Goal: Task Accomplishment & Management: Manage account settings

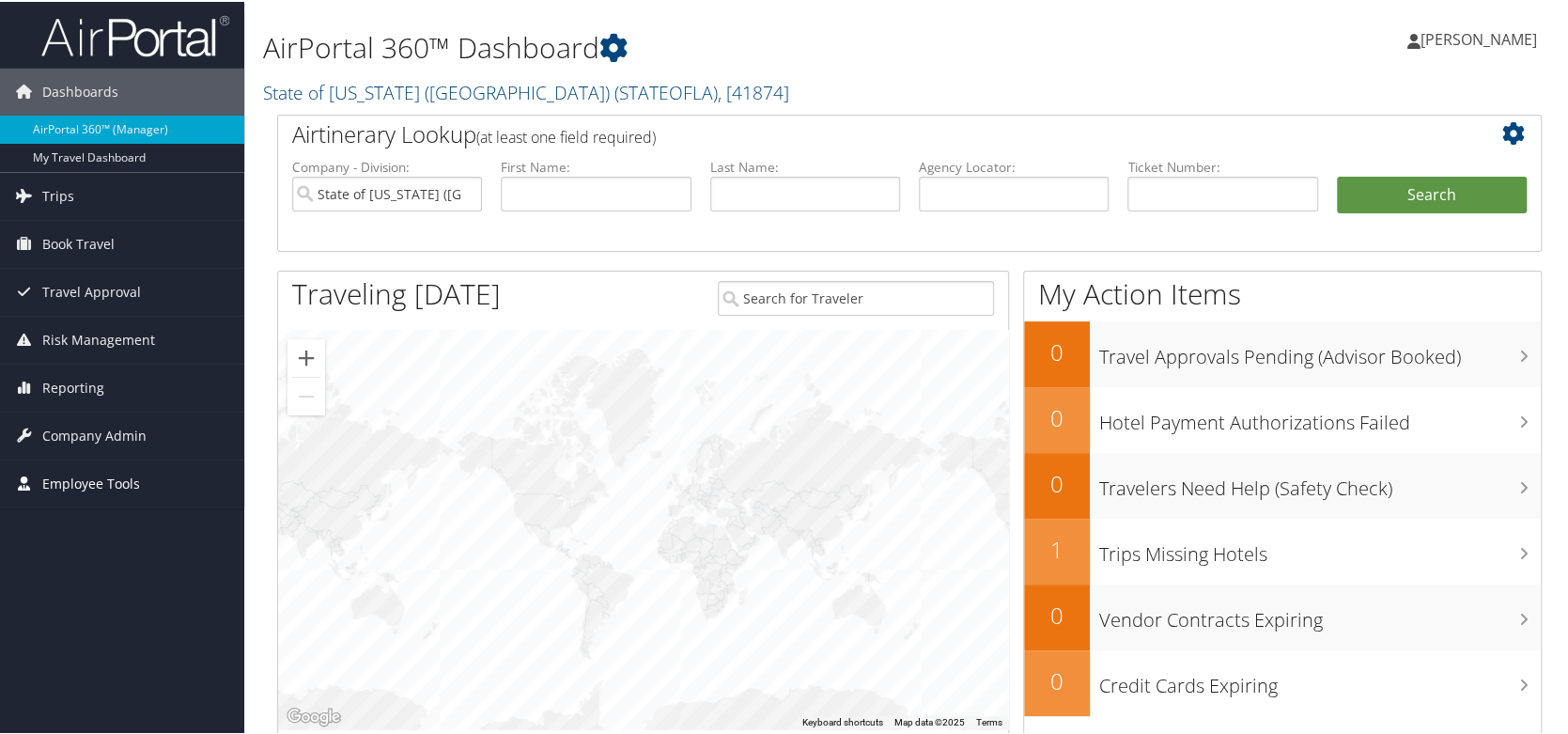
click at [94, 477] on span "Employee Tools" at bounding box center [91, 482] width 98 height 47
click at [118, 476] on span "Employee Tools" at bounding box center [91, 482] width 98 height 47
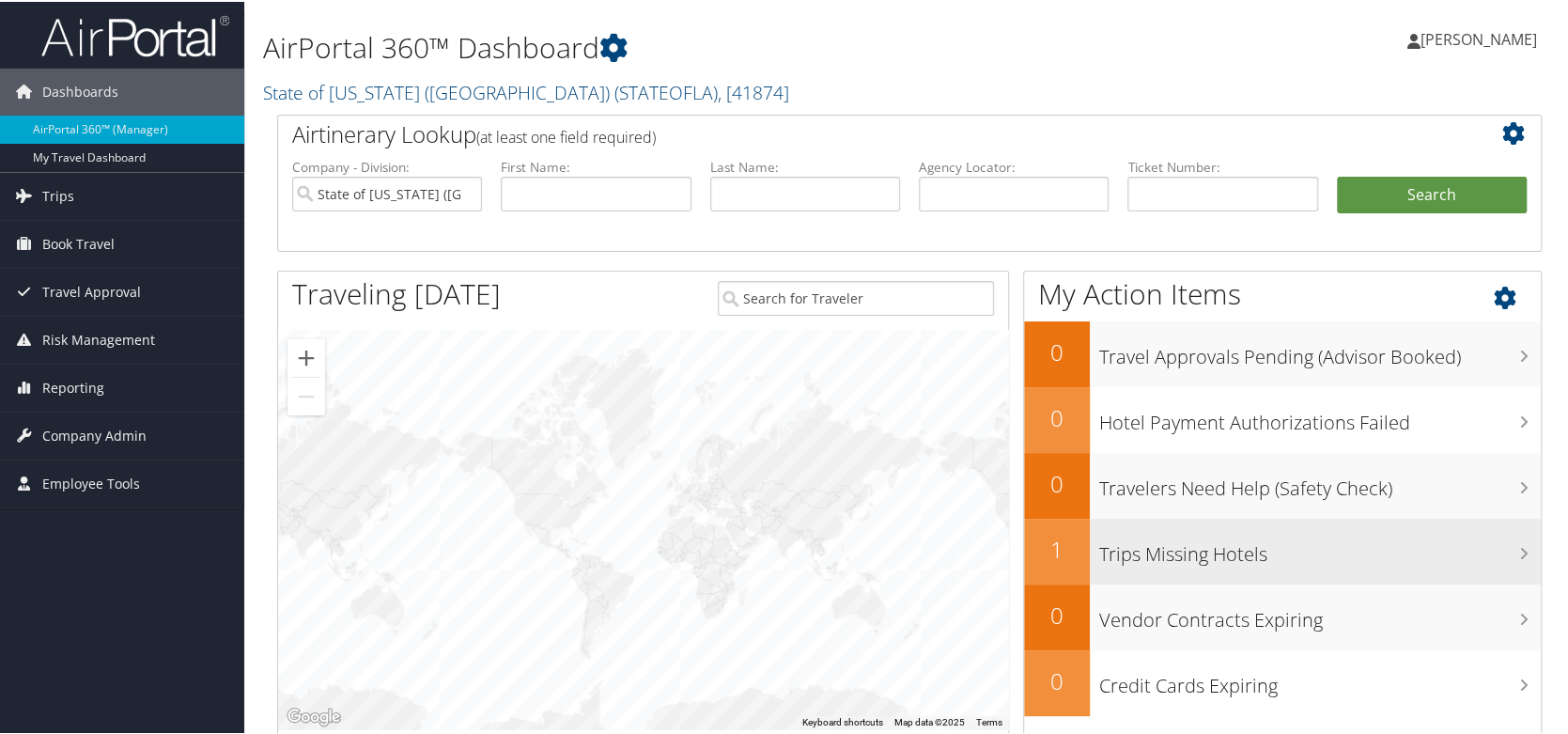
click at [1519, 546] on icon at bounding box center [1524, 552] width 10 height 15
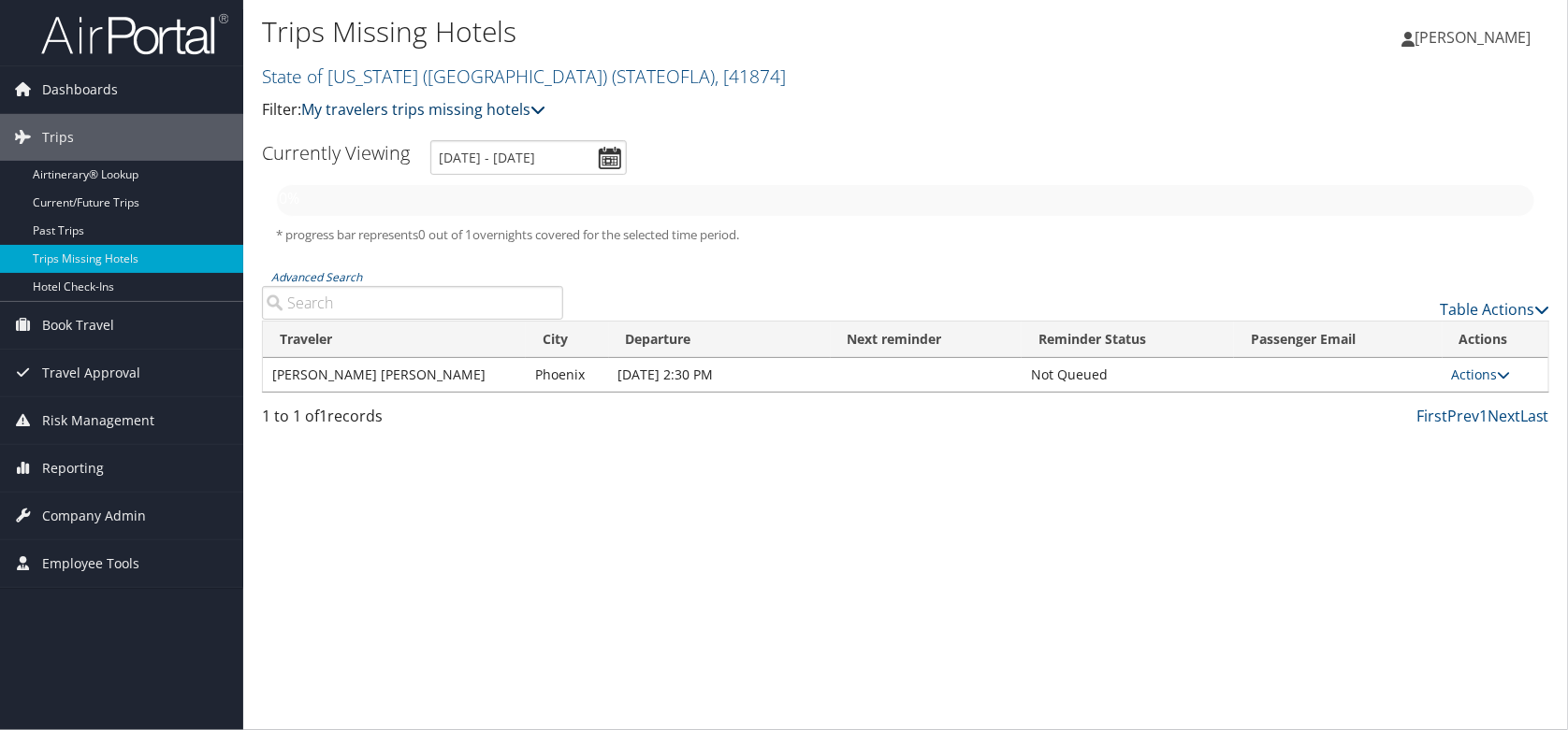
click at [543, 110] on icon at bounding box center [538, 110] width 15 height 15
click at [1506, 374] on icon at bounding box center [1505, 376] width 13 height 13
click at [455, 78] on link "State of Louisiana (SOLA) ( STATEOFLA ) , [ 41874 ]" at bounding box center [524, 76] width 524 height 25
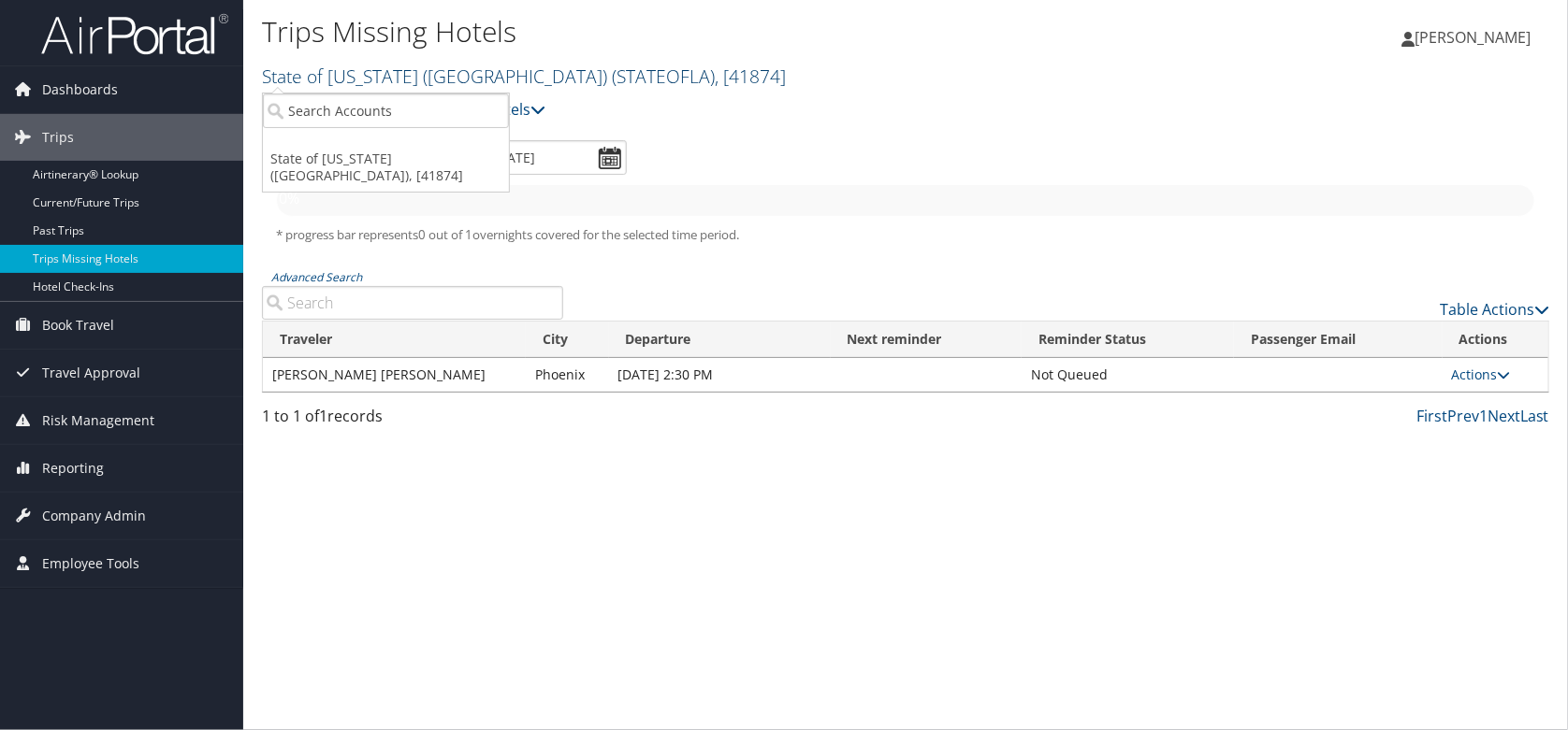
click at [455, 78] on link "State of Louisiana (SOLA) ( STATEOFLA ) , [ 41874 ]" at bounding box center [524, 76] width 524 height 25
click at [946, 91] on div "Trips Missing Hotels State of Louisiana (SOLA) ( STATEOFLA ) , [ 41874 ] State …" at bounding box center [690, 67] width 858 height 109
click at [83, 560] on span "Employee Tools" at bounding box center [91, 564] width 98 height 47
click at [83, 561] on span "Employee Tools" at bounding box center [91, 564] width 98 height 47
click at [62, 88] on span "Dashboards" at bounding box center [79, 89] width 76 height 47
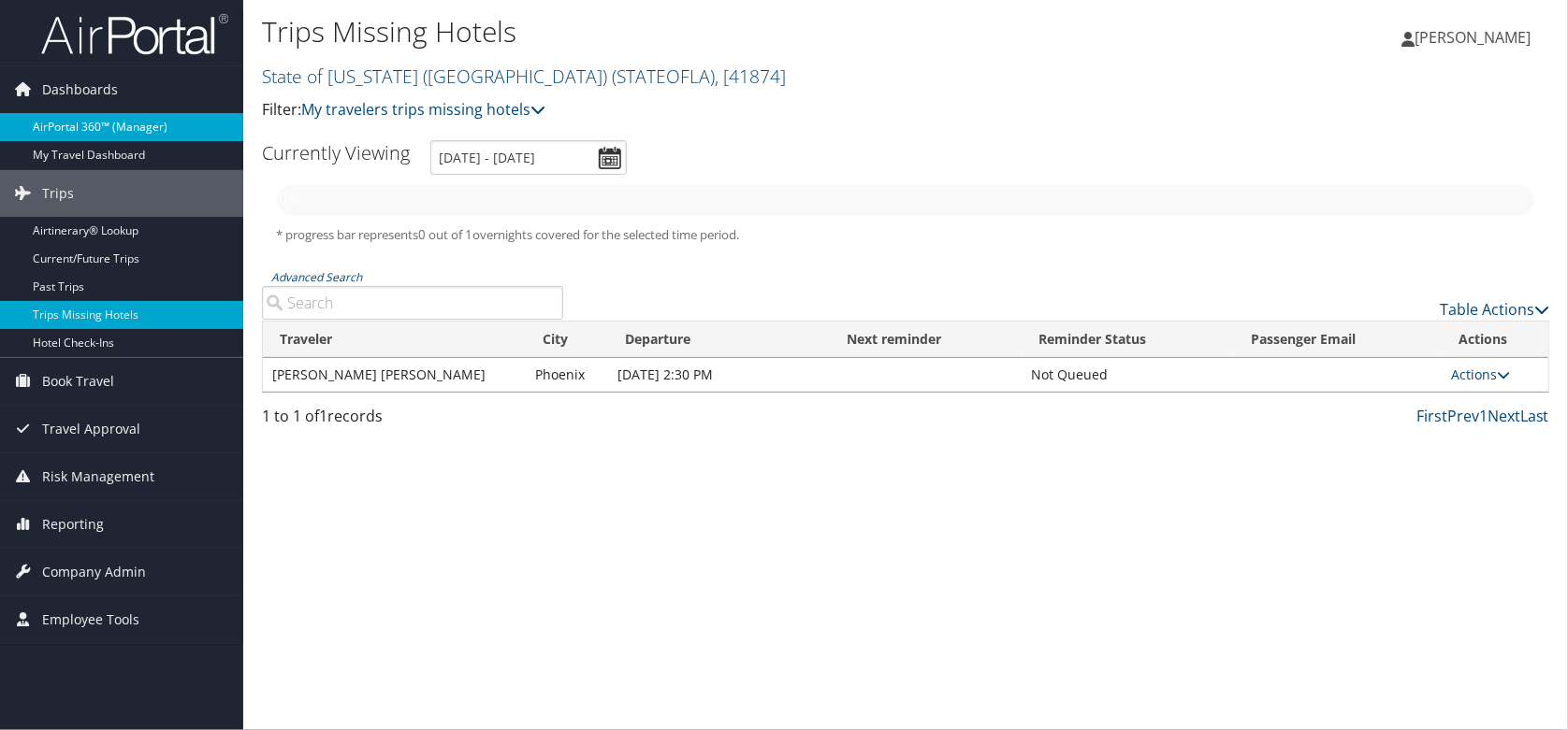
click at [63, 122] on link "AirPortal 360™ (Manager)" at bounding box center [121, 126] width 243 height 28
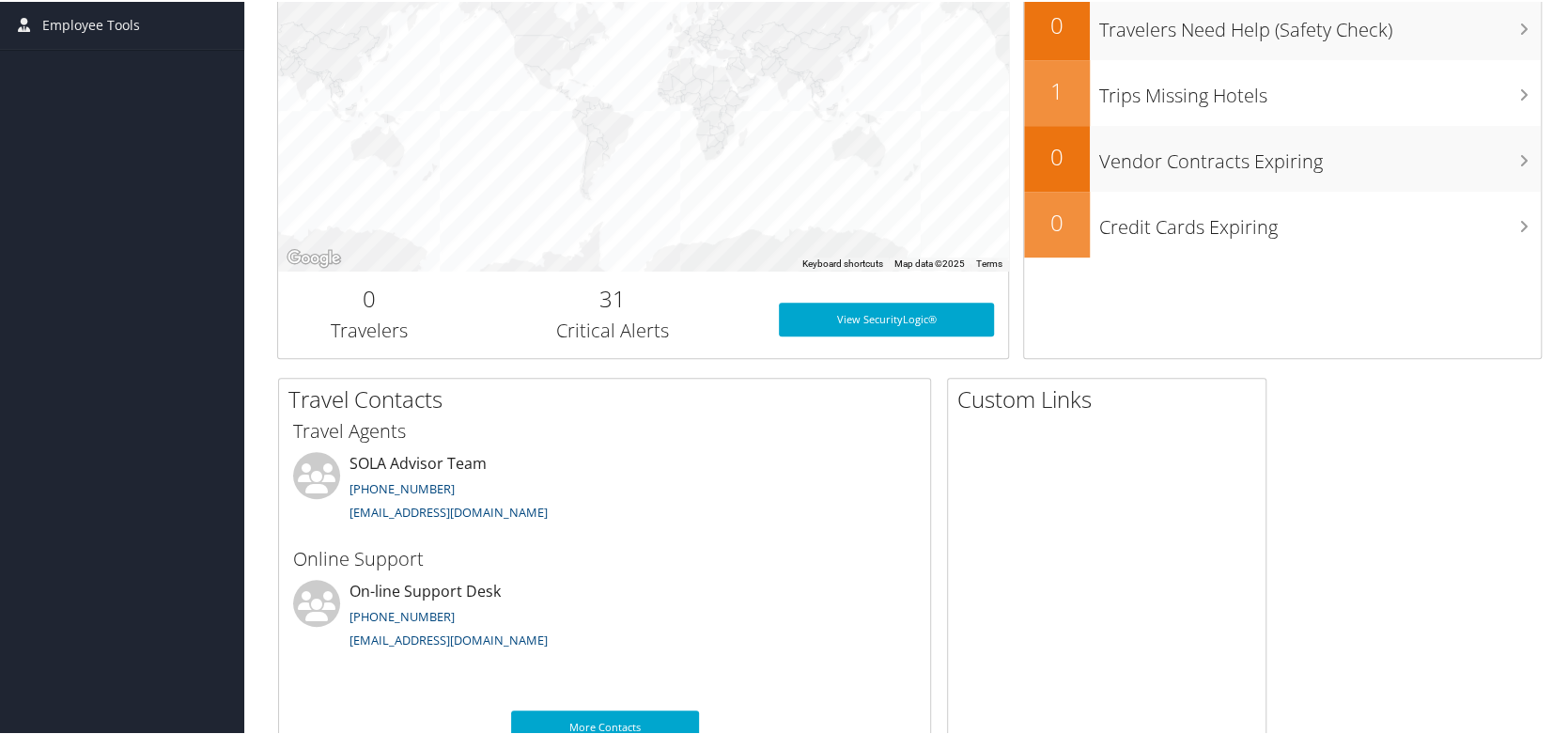
scroll to position [508, 0]
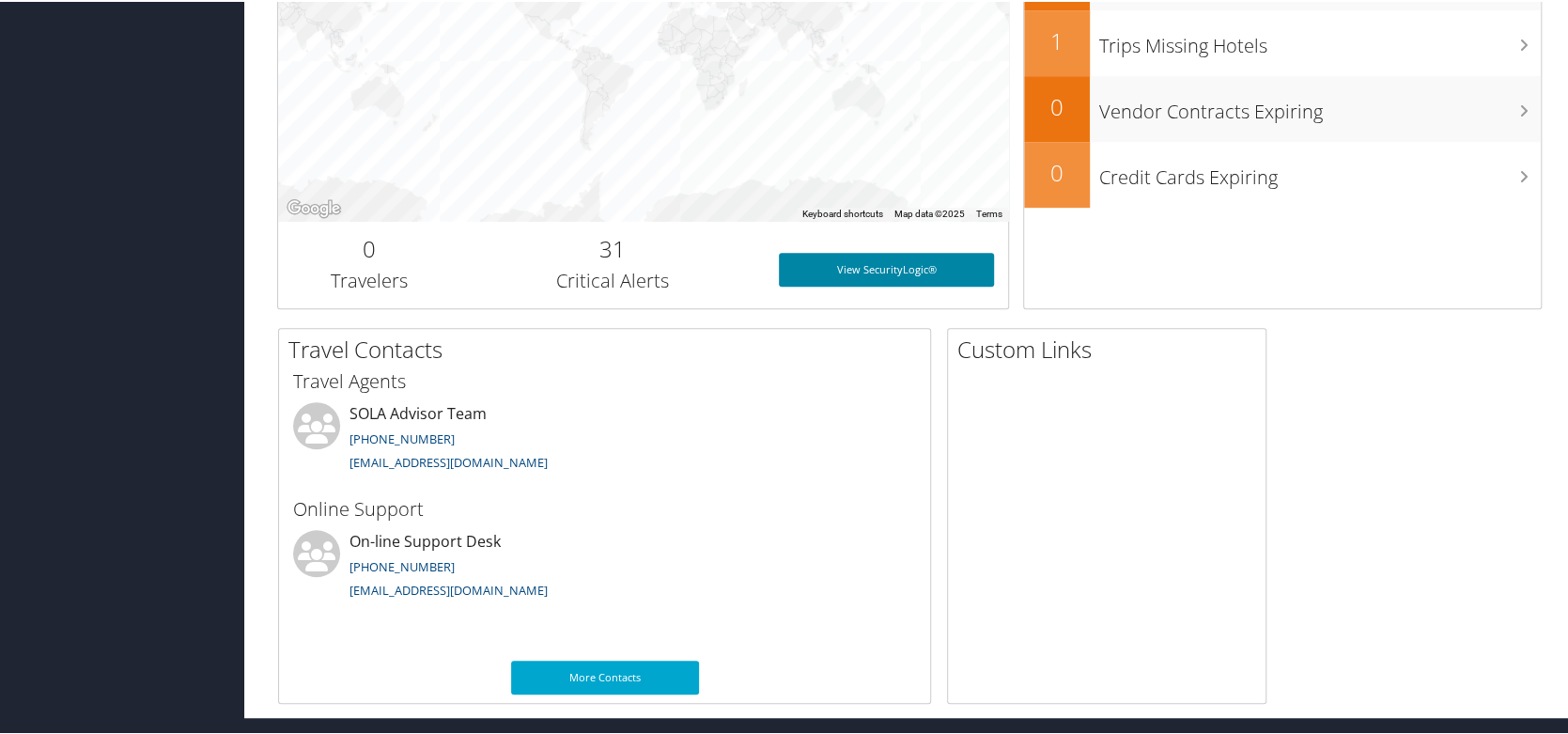
click at [900, 277] on link "View SecurityLogic®" at bounding box center [886, 267] width 215 height 34
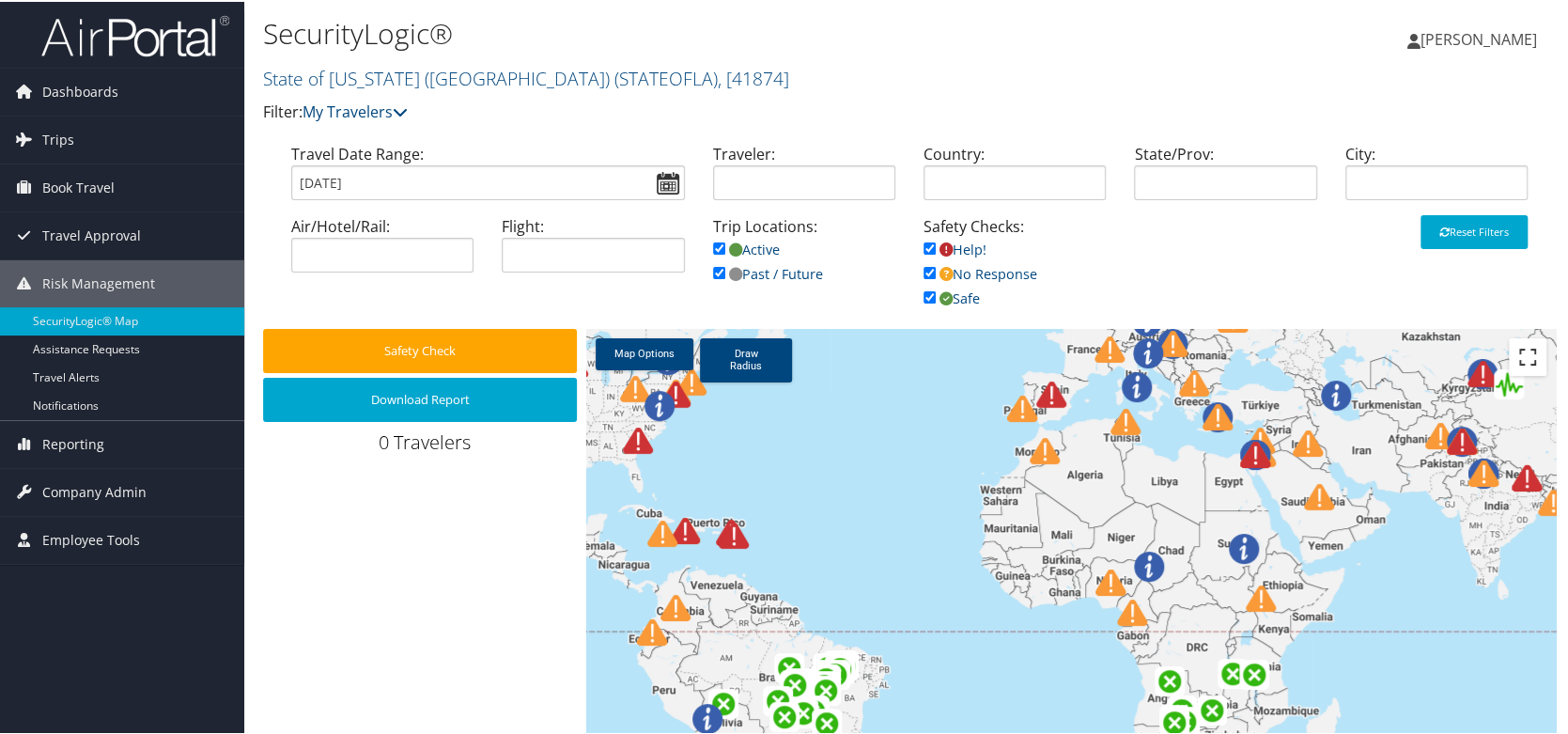
click at [1520, 346] on button "Toggle fullscreen view" at bounding box center [1528, 355] width 37 height 37
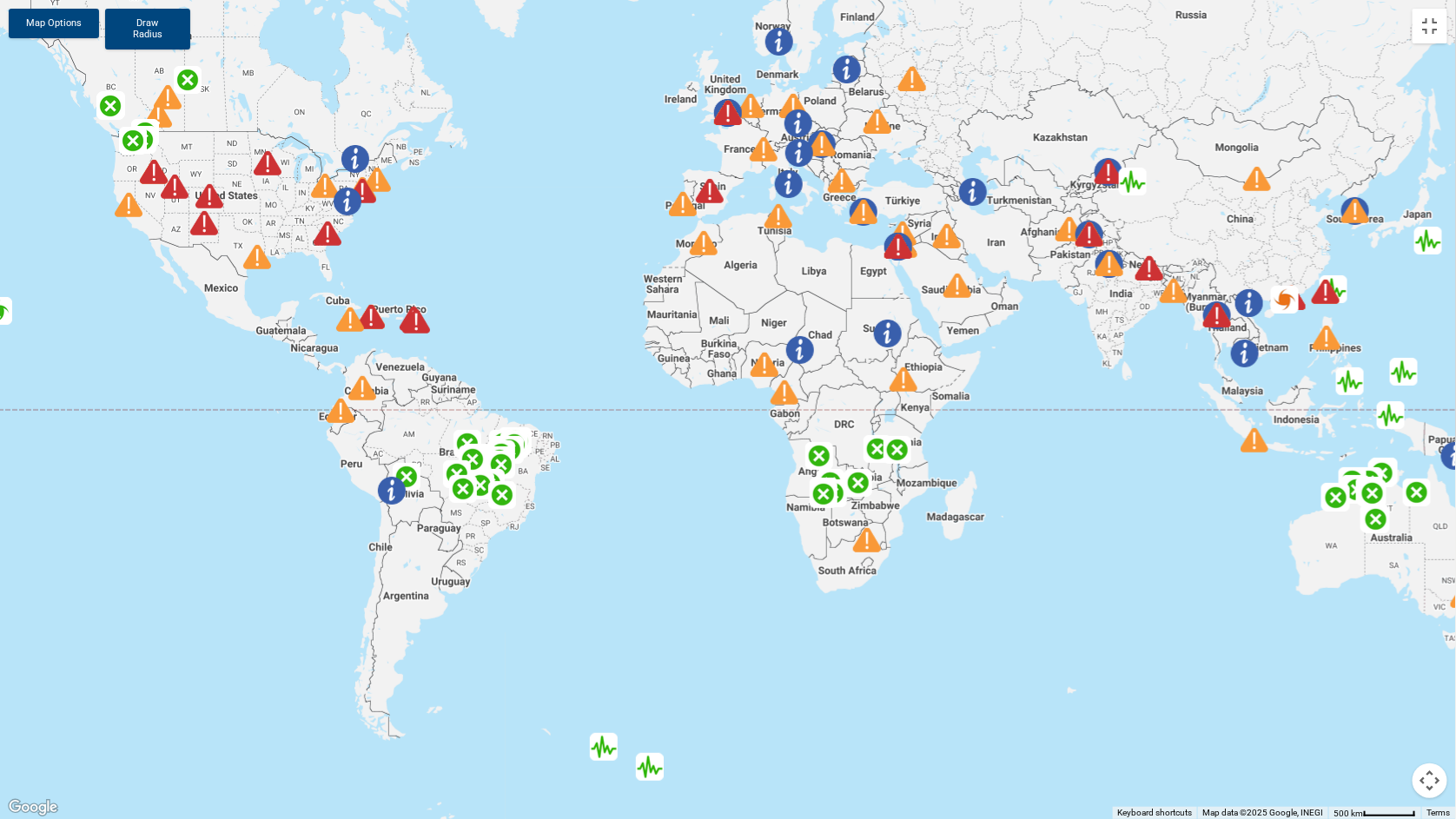
click at [1433, 677] on button "Map camera controls" at bounding box center [1429, 780] width 35 height 35
click at [1388, 677] on button "Zoom in" at bounding box center [1386, 693] width 35 height 35
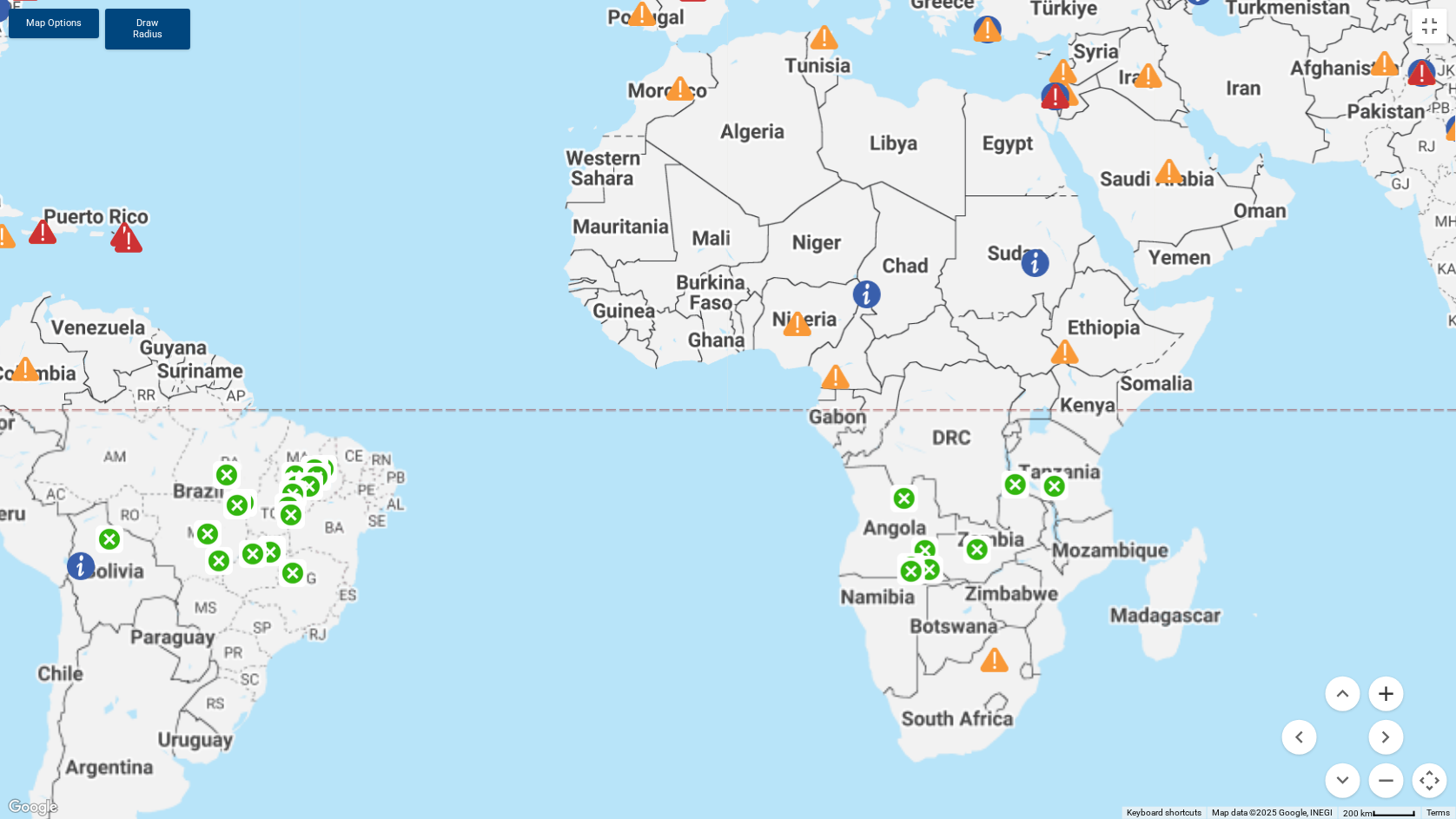
click at [1388, 677] on button "Zoom in" at bounding box center [1386, 693] width 35 height 35
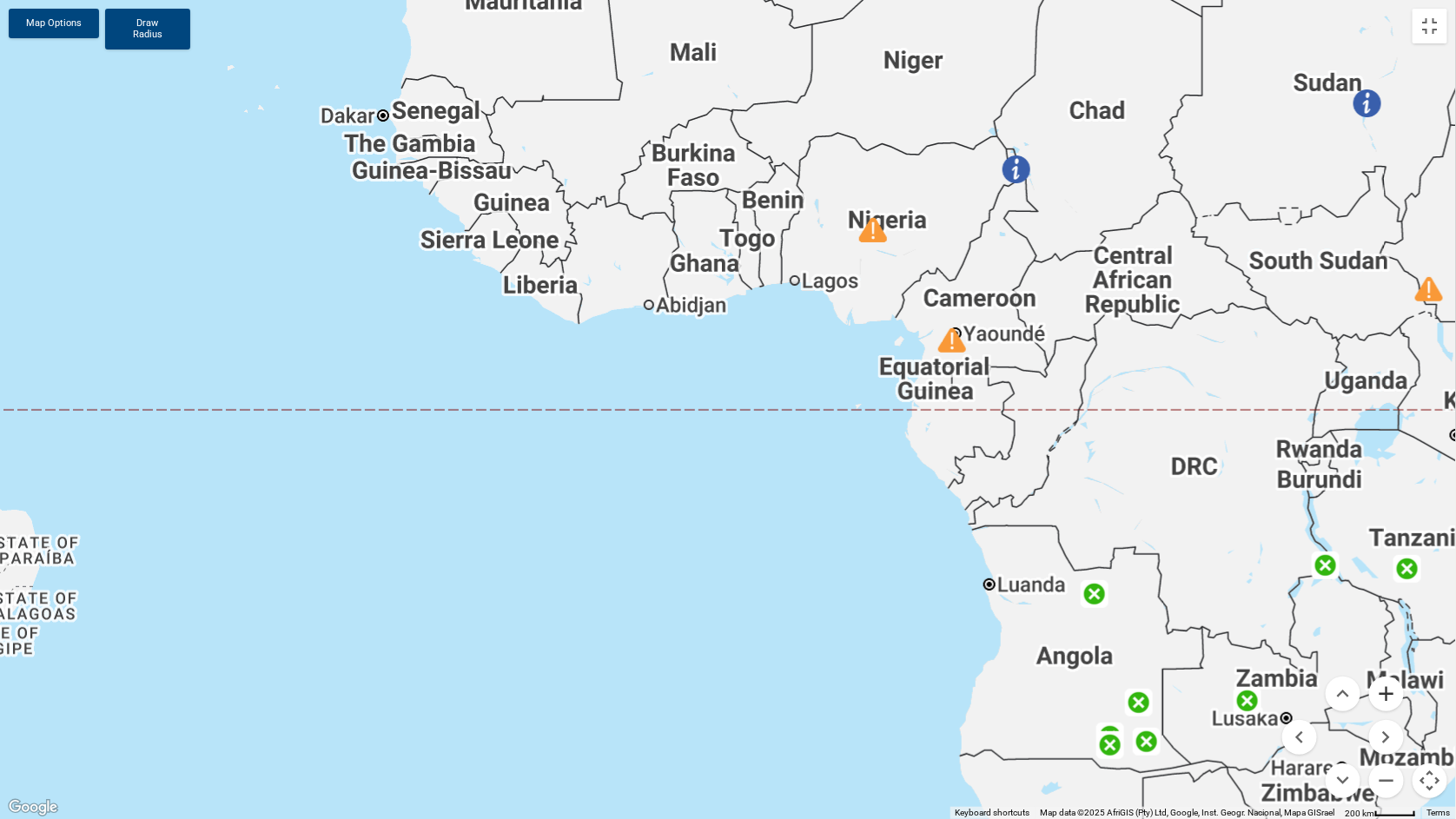
click at [1388, 677] on button "Zoom in" at bounding box center [1386, 693] width 35 height 35
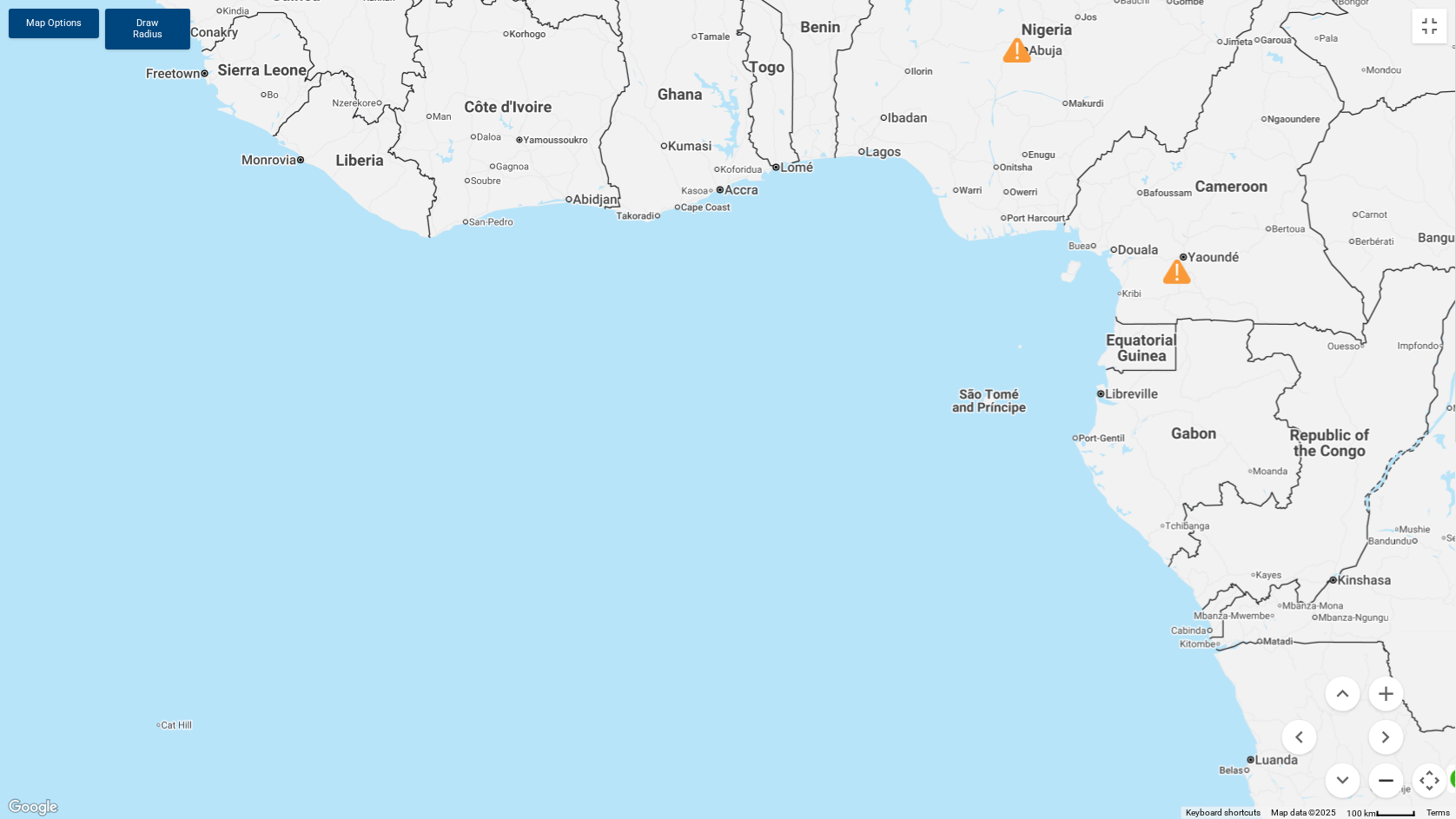
click at [1388, 677] on button "Zoom out" at bounding box center [1386, 780] width 35 height 35
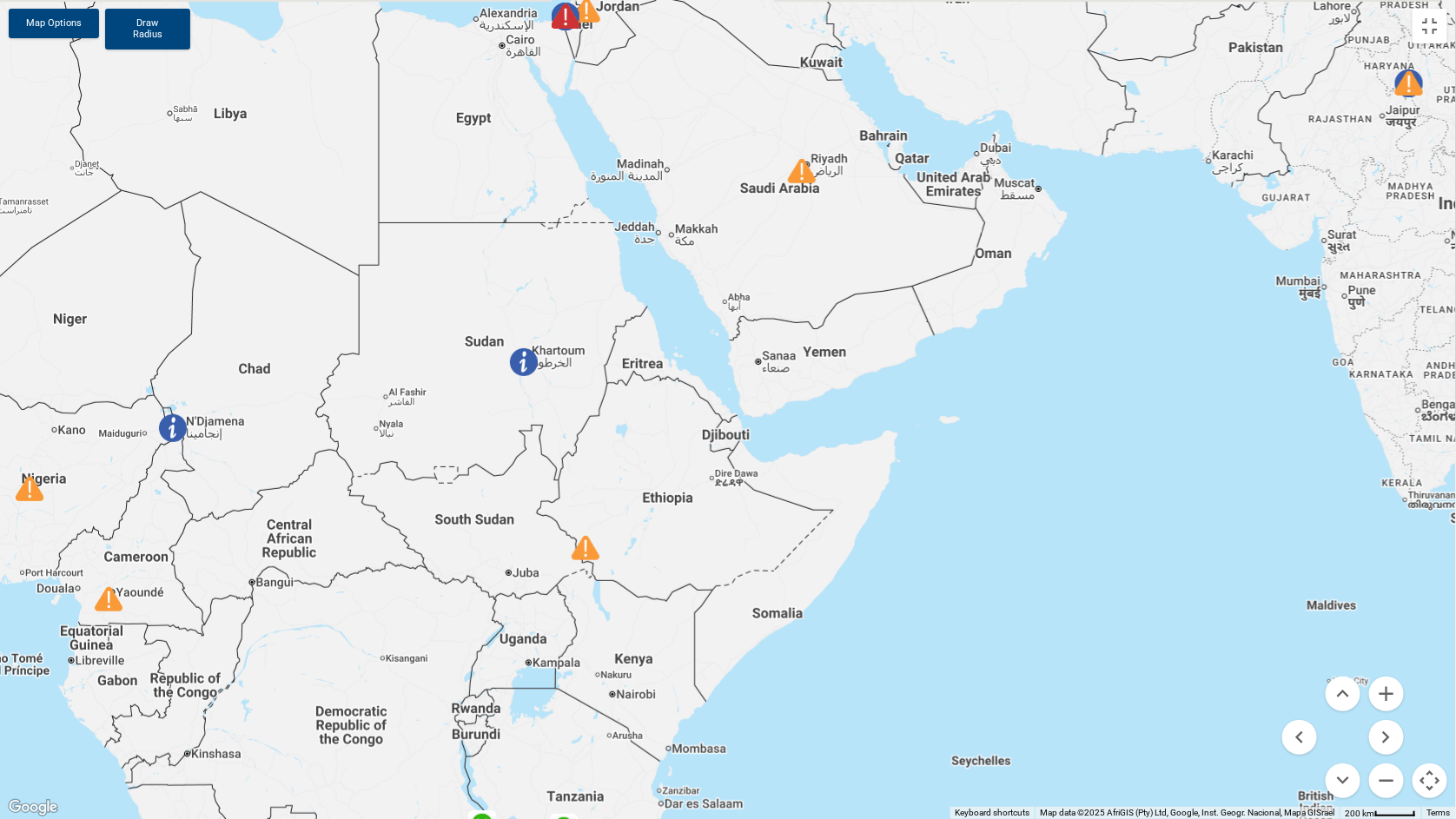
drag, startPoint x: 1262, startPoint y: 321, endPoint x: 416, endPoint y: 580, distance: 884.8
click at [416, 580] on div at bounding box center [728, 409] width 1456 height 819
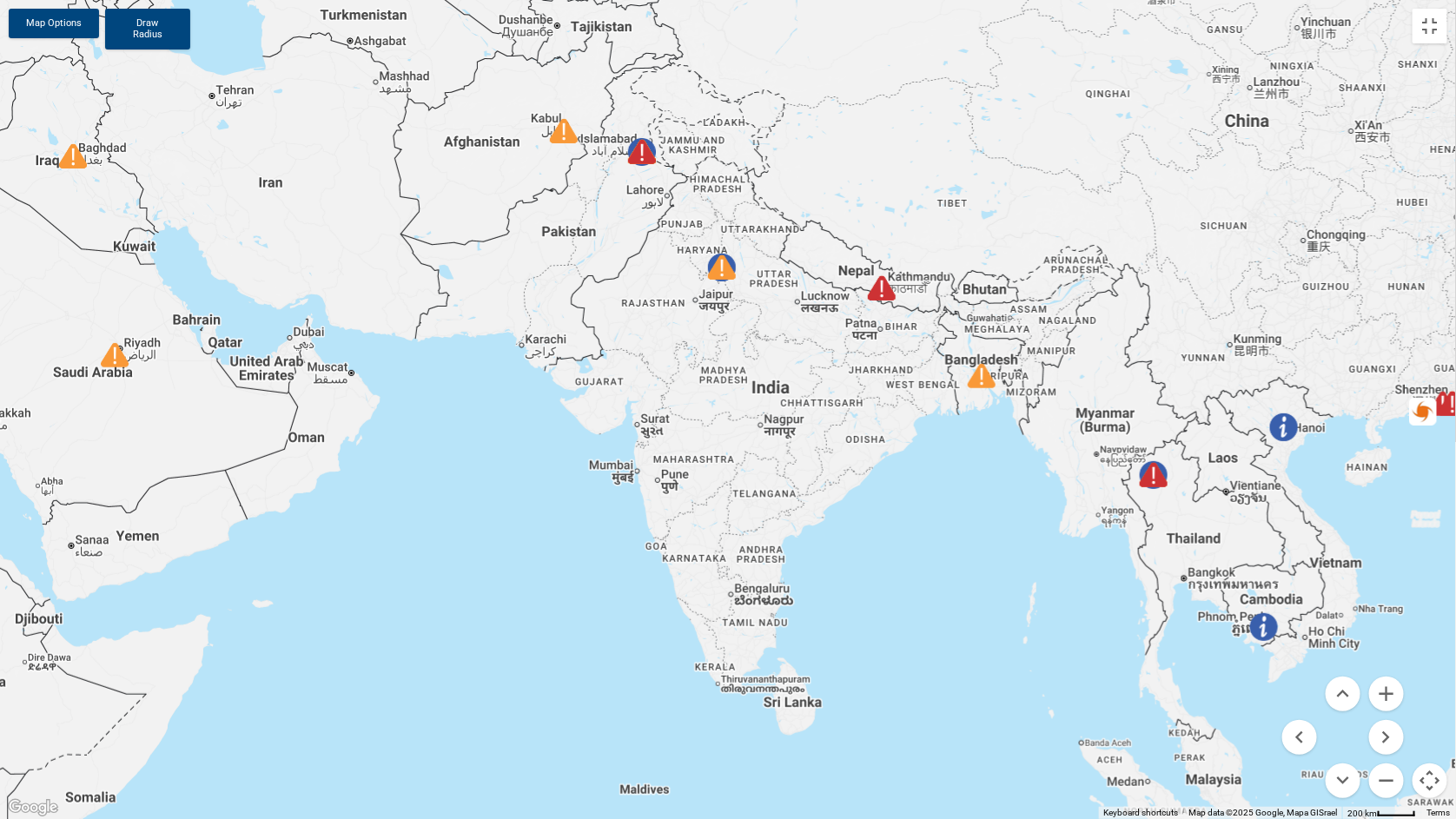
drag, startPoint x: 1186, startPoint y: 210, endPoint x: 496, endPoint y: 402, distance: 716.2
click at [496, 402] on div at bounding box center [728, 409] width 1456 height 819
click at [1379, 677] on button "Zoom in" at bounding box center [1386, 693] width 35 height 35
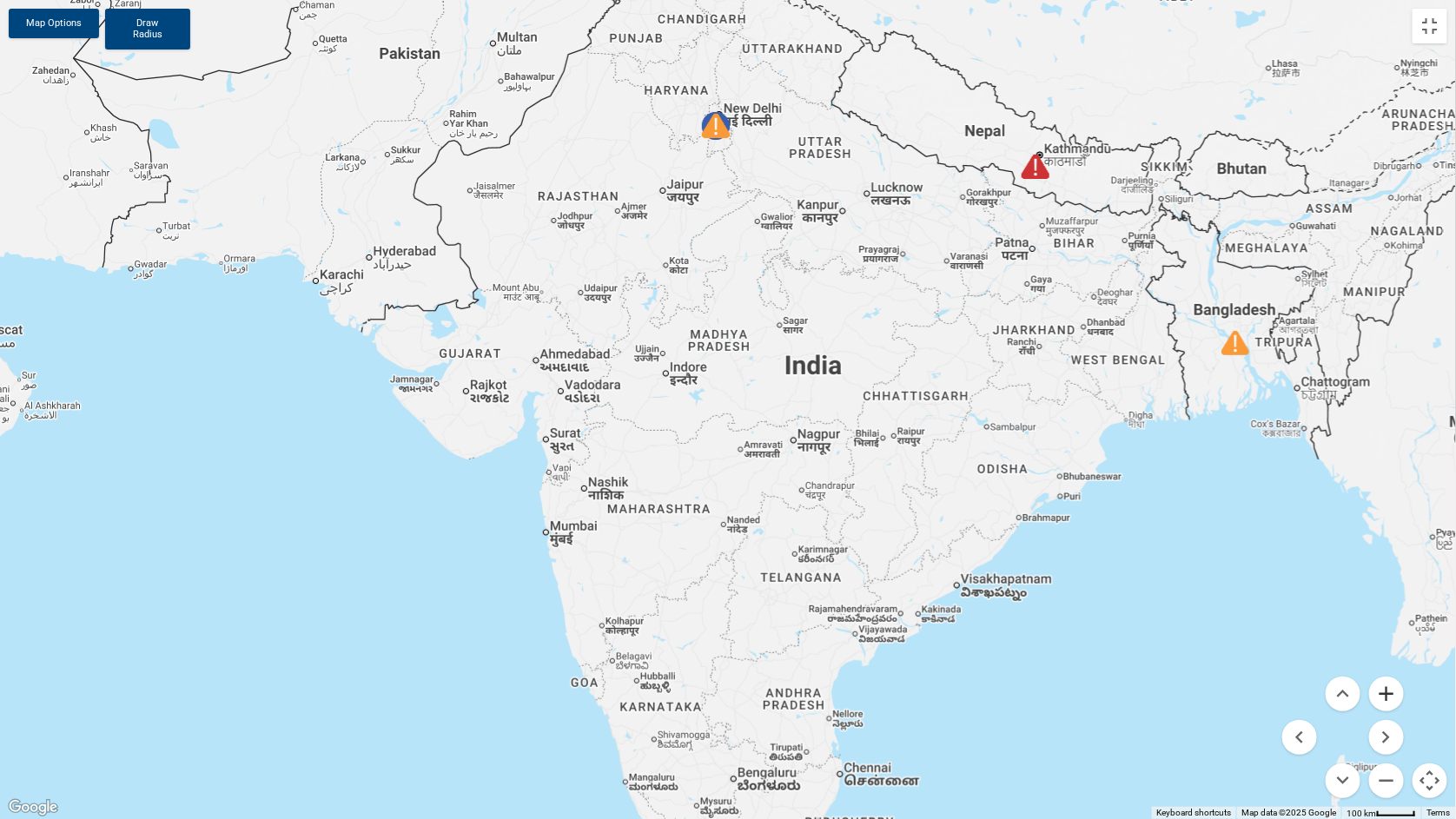
click at [1388, 677] on button "Zoom in" at bounding box center [1386, 693] width 35 height 35
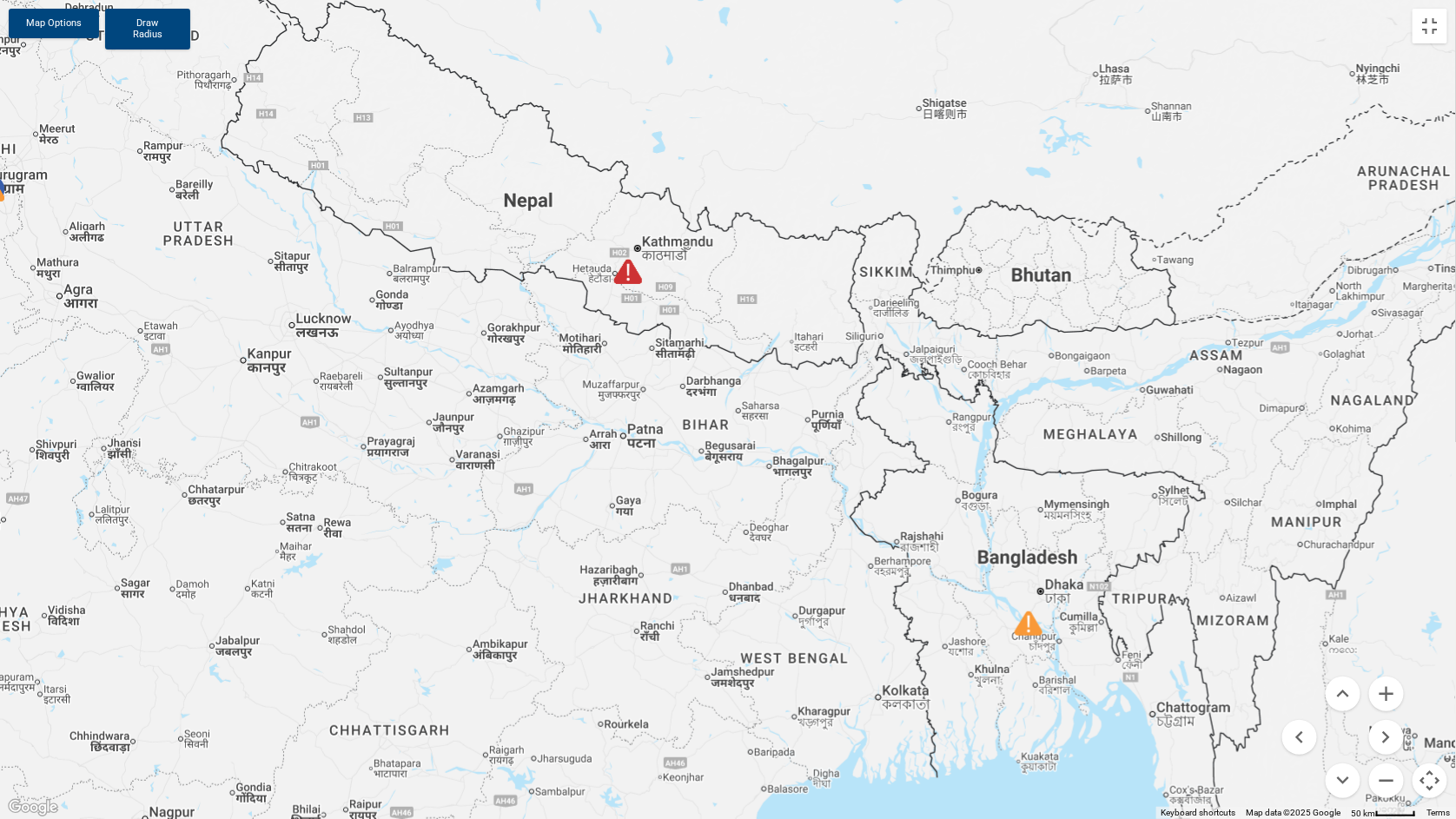
drag, startPoint x: 1267, startPoint y: 331, endPoint x: 552, endPoint y: 679, distance: 795.2
click at [552, 677] on div at bounding box center [728, 409] width 1456 height 819
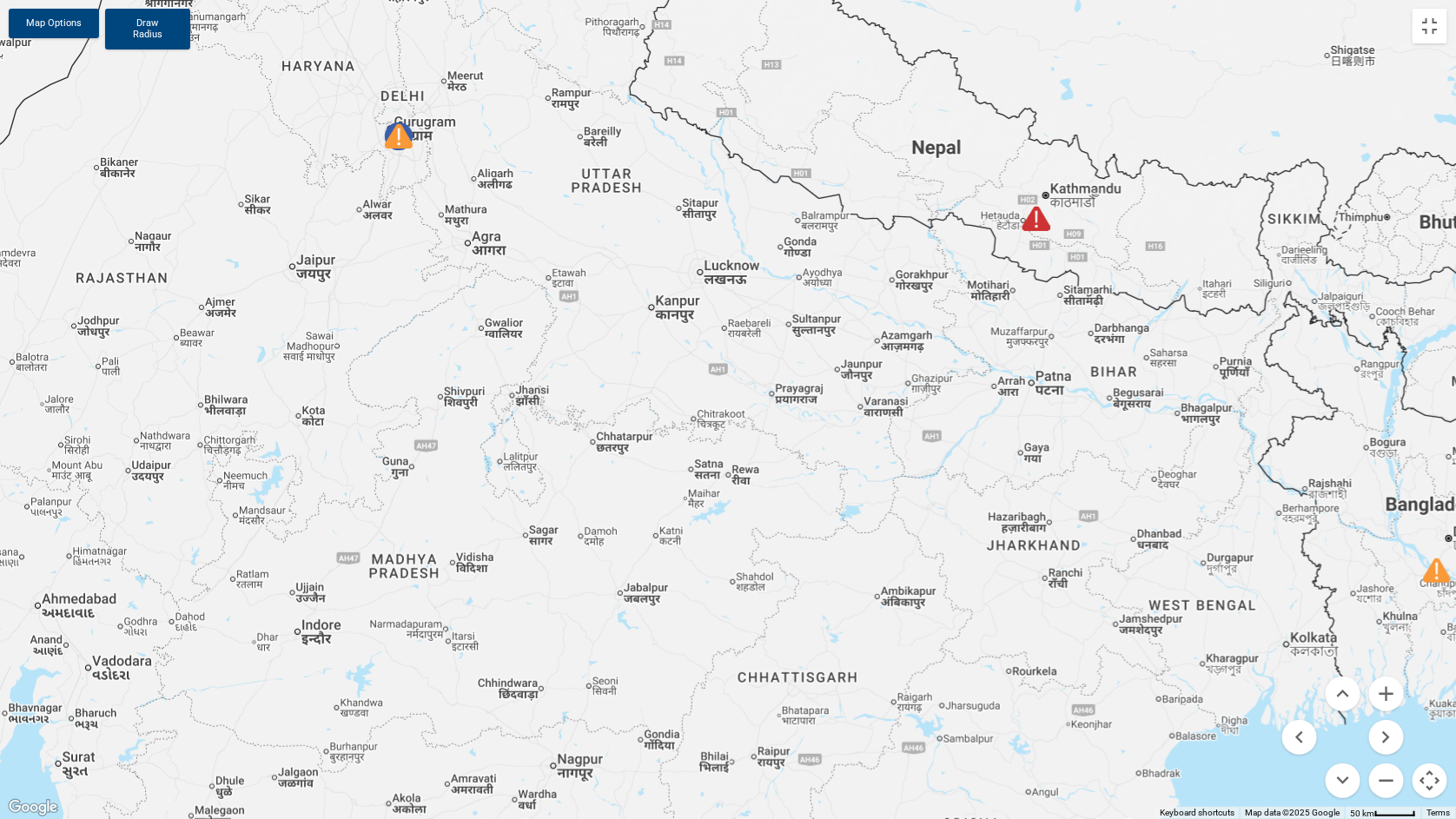
drag, startPoint x: 875, startPoint y: 232, endPoint x: 1283, endPoint y: 181, distance: 411.2
click at [1283, 181] on div at bounding box center [728, 409] width 1456 height 819
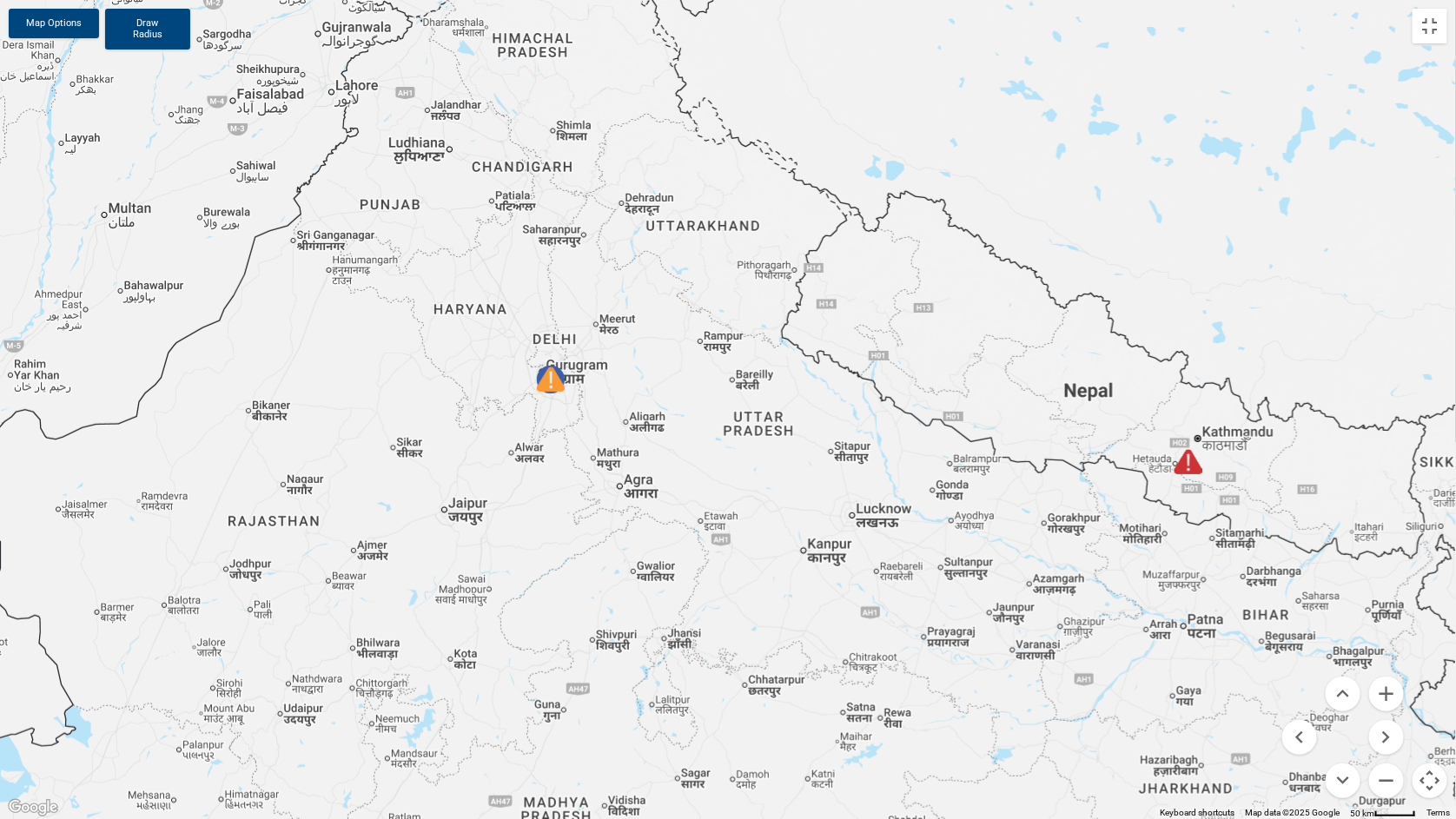
drag, startPoint x: 607, startPoint y: 470, endPoint x: 756, endPoint y: 734, distance: 303.1
click at [761, 677] on div at bounding box center [728, 409] width 1456 height 819
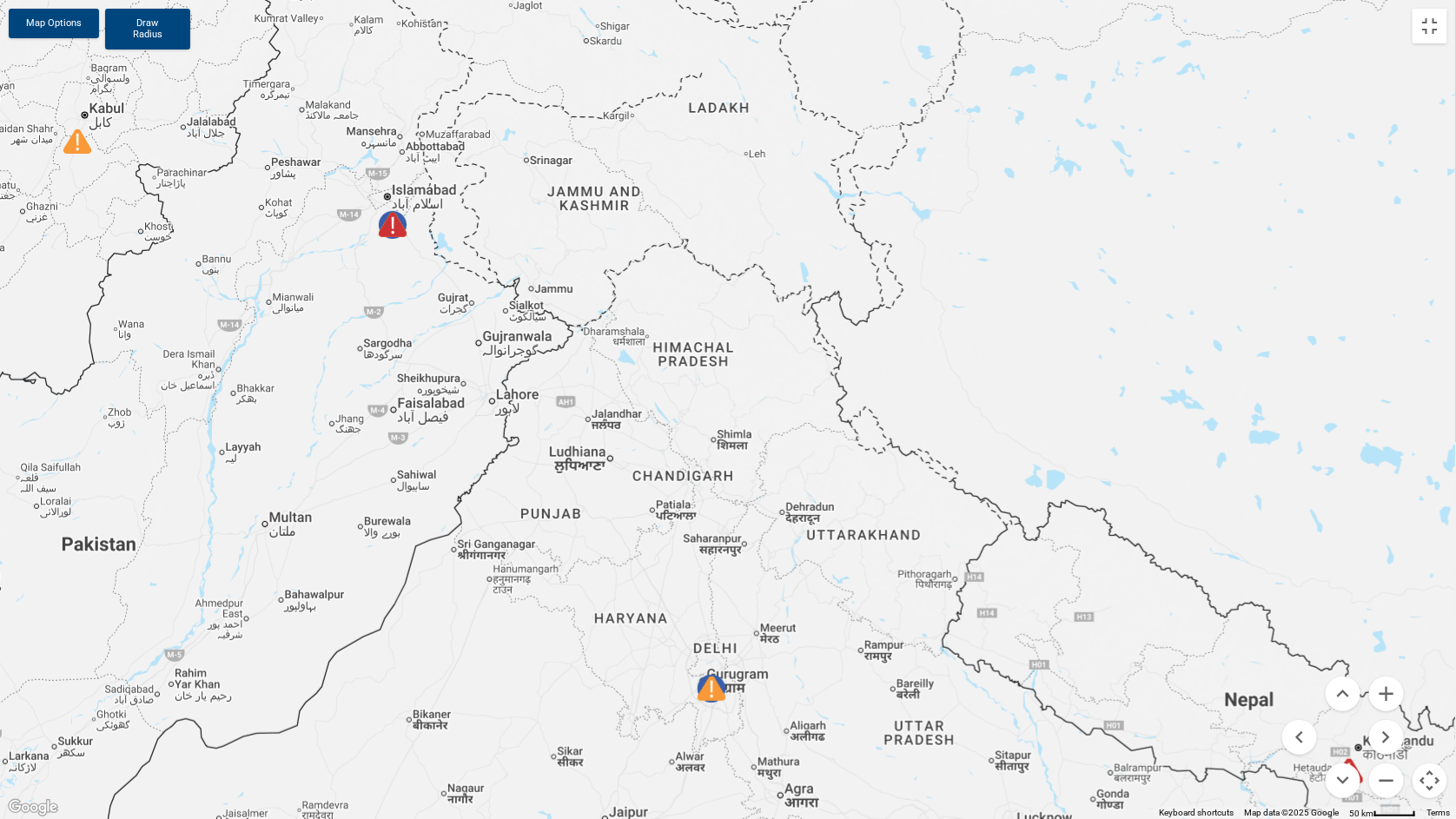
drag, startPoint x: 542, startPoint y: 214, endPoint x: 703, endPoint y: 513, distance: 339.6
click at [703, 511] on div at bounding box center [728, 409] width 1456 height 819
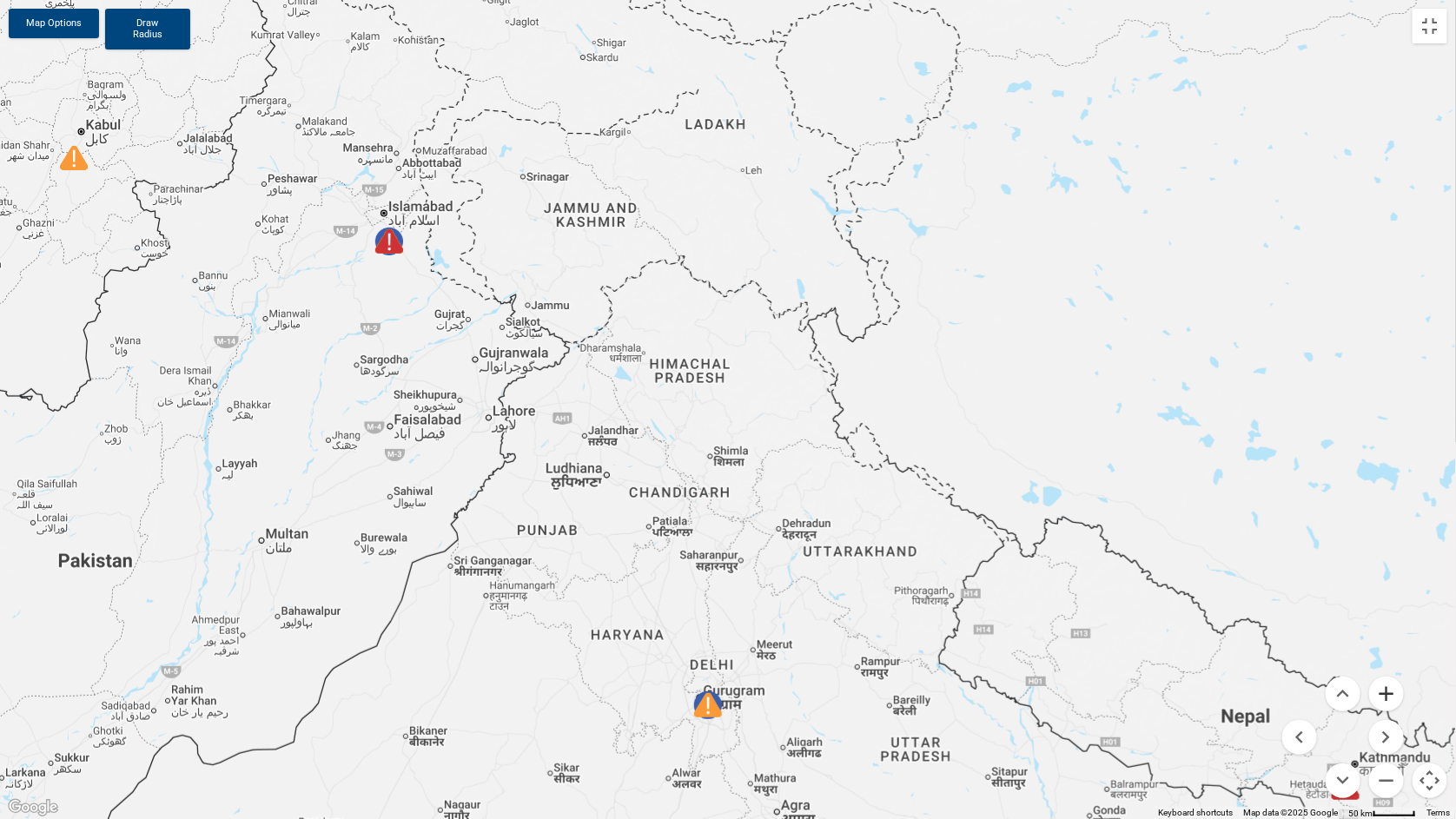
click at [1394, 677] on button "Zoom in" at bounding box center [1386, 693] width 35 height 35
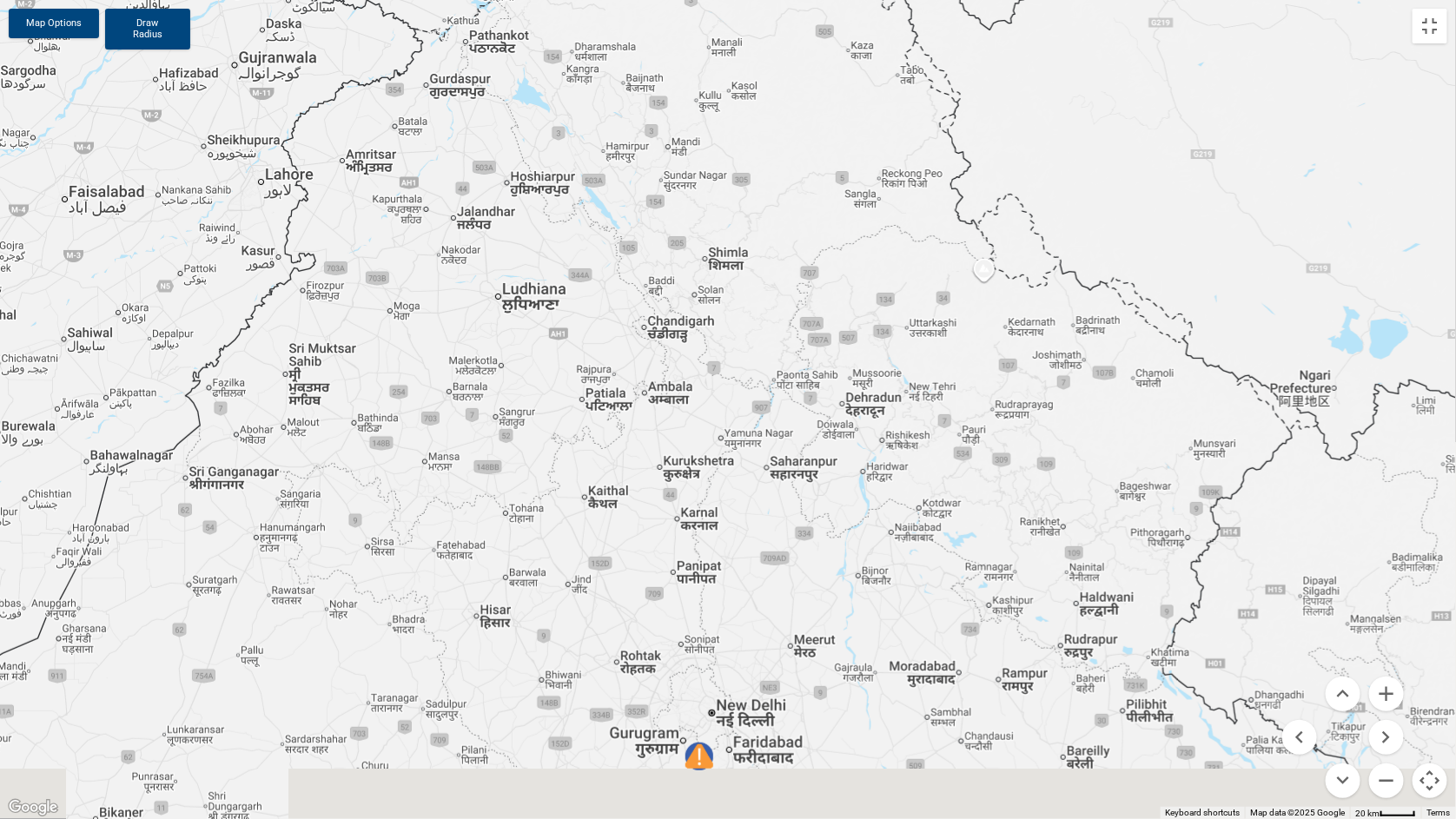
drag, startPoint x: 858, startPoint y: 583, endPoint x: 870, endPoint y: 333, distance: 250.3
click at [870, 333] on div at bounding box center [728, 409] width 1456 height 819
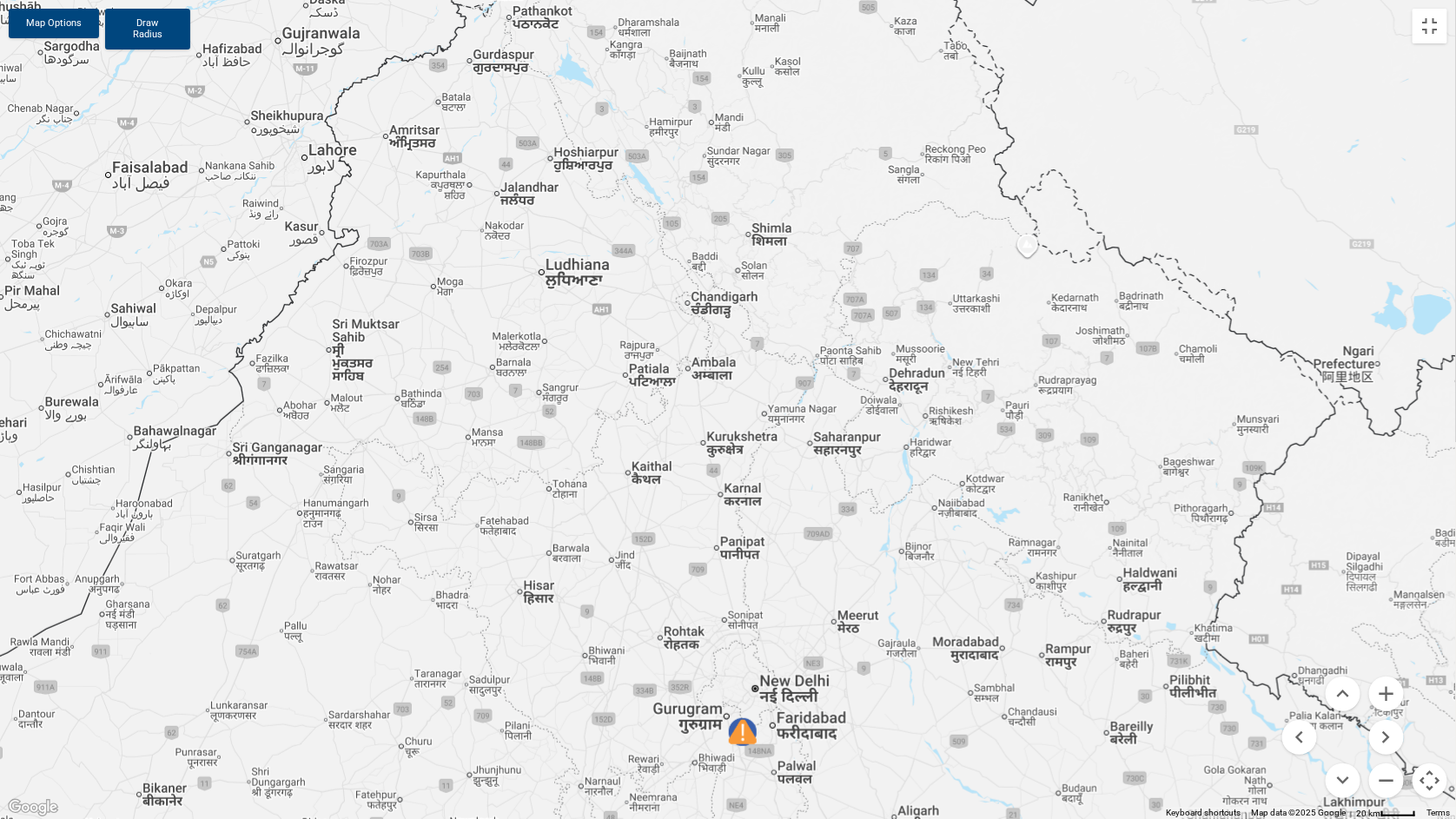
drag, startPoint x: 726, startPoint y: 246, endPoint x: 771, endPoint y: 230, distance: 47.8
click at [771, 230] on div at bounding box center [728, 409] width 1456 height 819
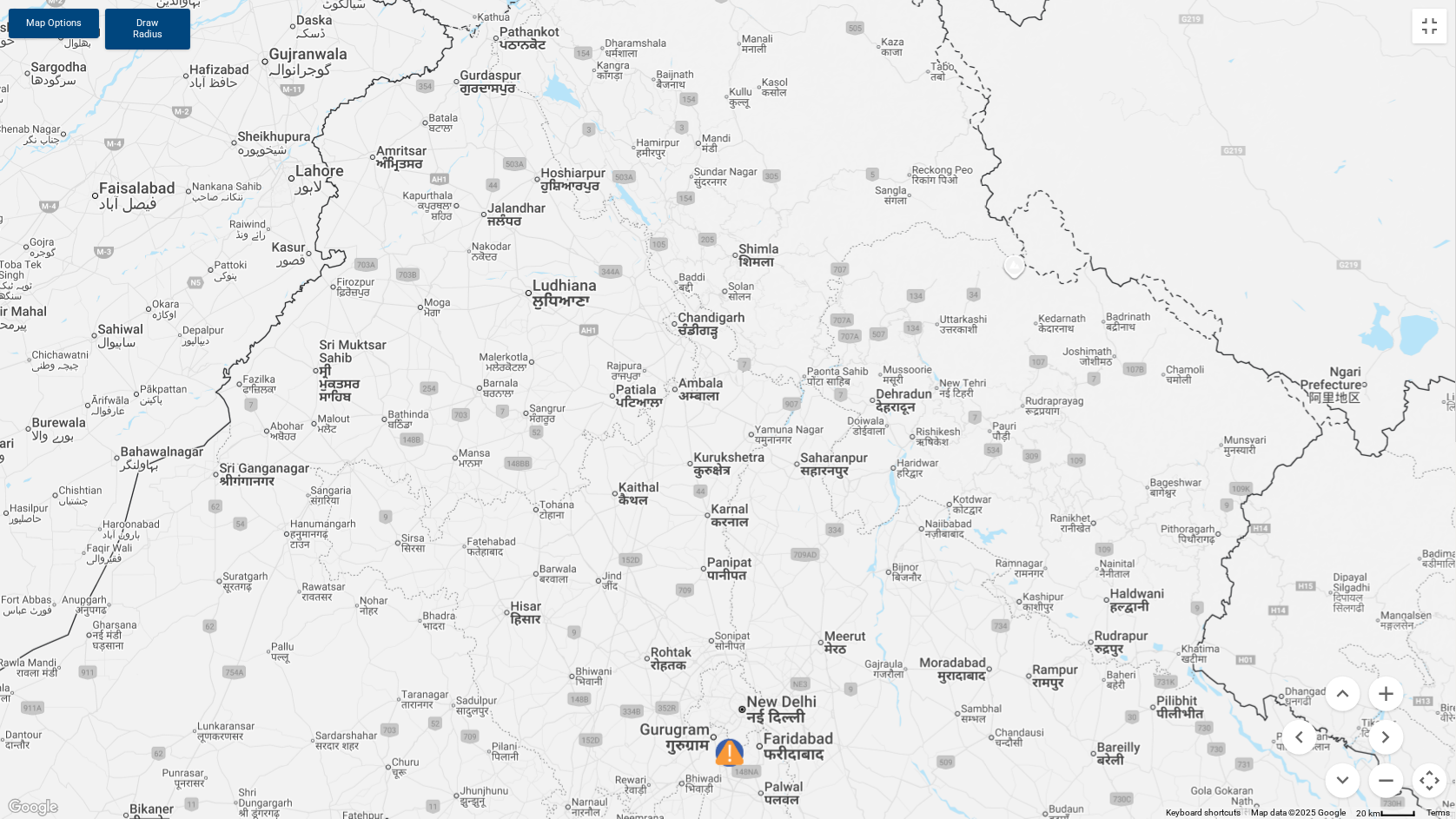
drag, startPoint x: 756, startPoint y: 591, endPoint x: 743, endPoint y: 610, distance: 23.0
click at [743, 610] on div at bounding box center [728, 409] width 1456 height 819
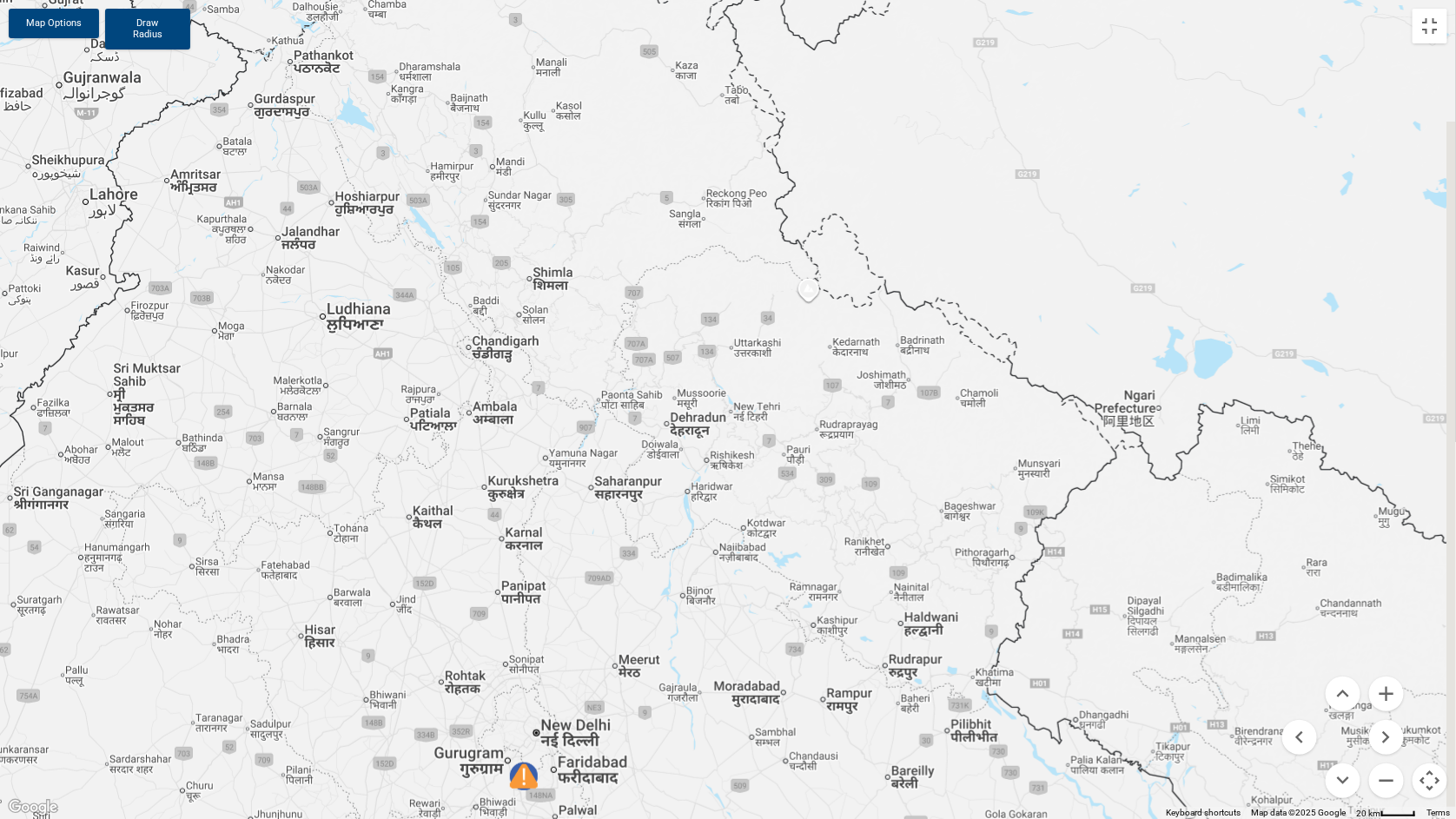
drag, startPoint x: 203, startPoint y: 414, endPoint x: 60, endPoint y: 453, distance: 148.2
click at [0, 438] on div at bounding box center [728, 409] width 1456 height 819
click at [1436, 677] on button "Map camera controls" at bounding box center [1429, 780] width 35 height 35
click at [1421, 677] on button "Map camera controls" at bounding box center [1429, 780] width 35 height 35
click at [1425, 28] on button "Toggle fullscreen view" at bounding box center [1429, 26] width 35 height 35
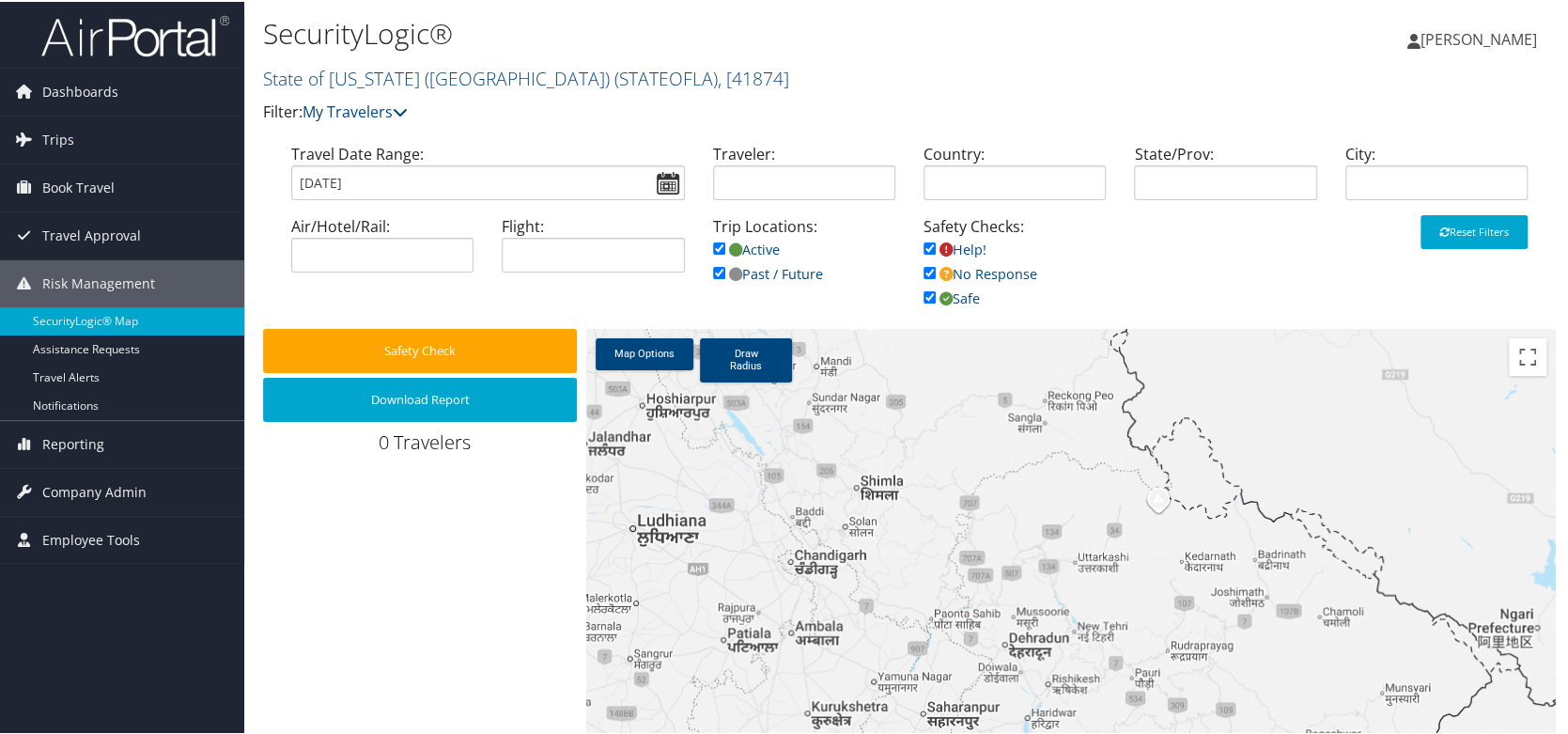
click at [1450, 41] on span "[PERSON_NAME]" at bounding box center [1479, 37] width 116 height 21
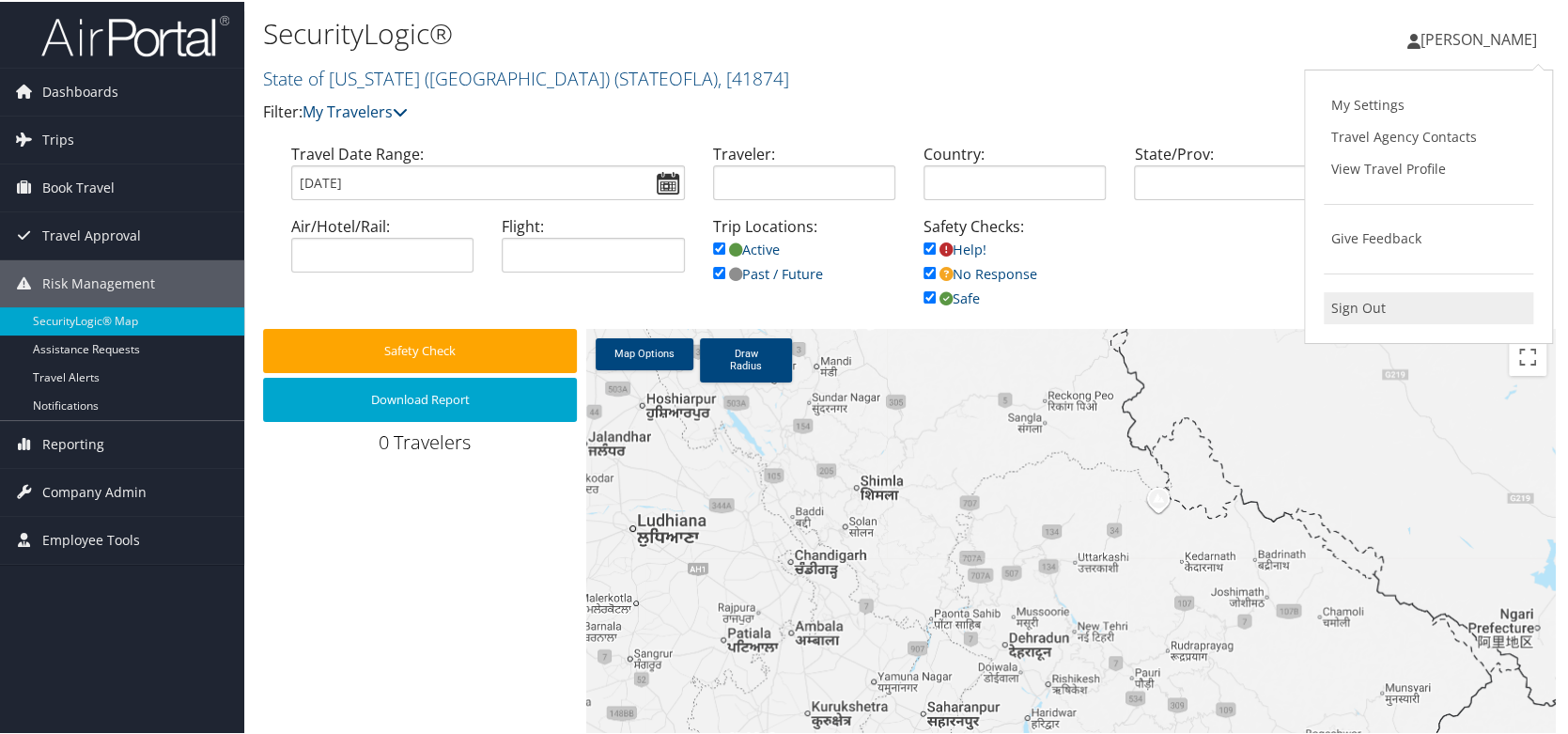
click at [1359, 305] on link "Sign Out" at bounding box center [1429, 306] width 209 height 32
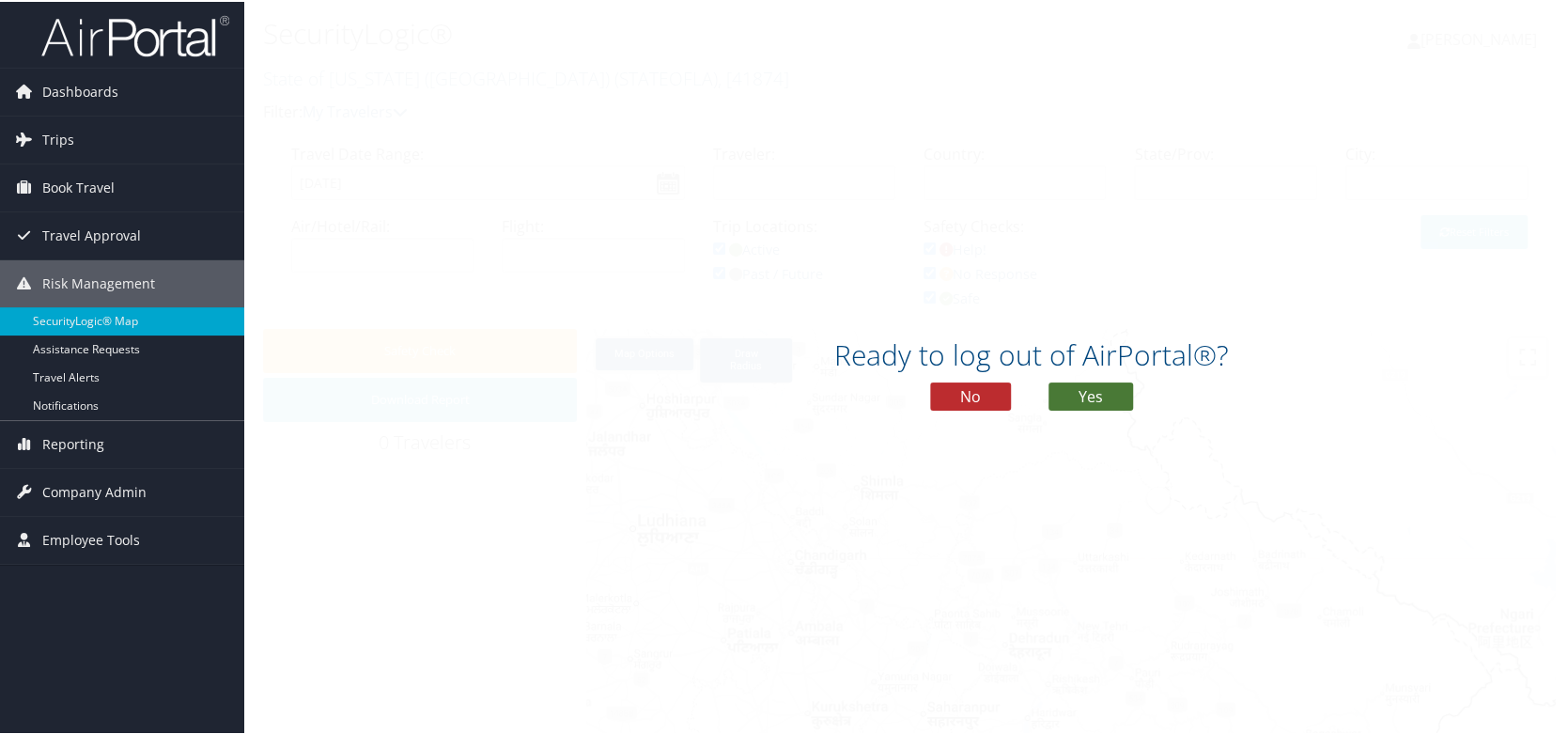
click at [1081, 385] on button "Yes" at bounding box center [1091, 394] width 84 height 28
